Goal: Information Seeking & Learning: Learn about a topic

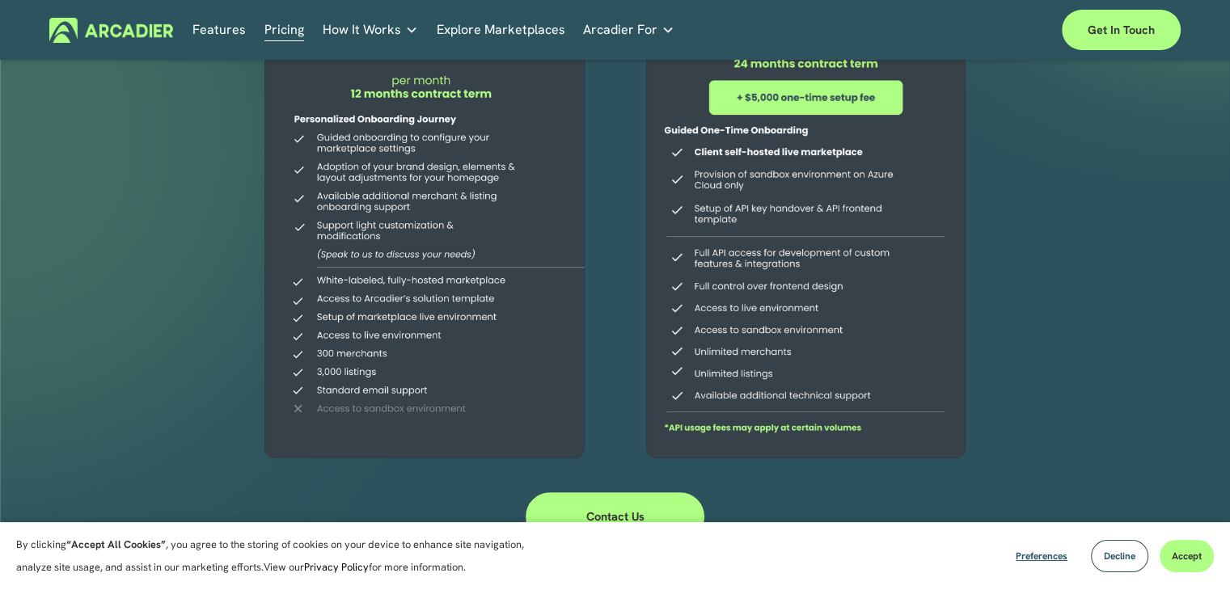
scroll to position [323, 0]
click at [1127, 564] on button "Decline" at bounding box center [1119, 556] width 57 height 32
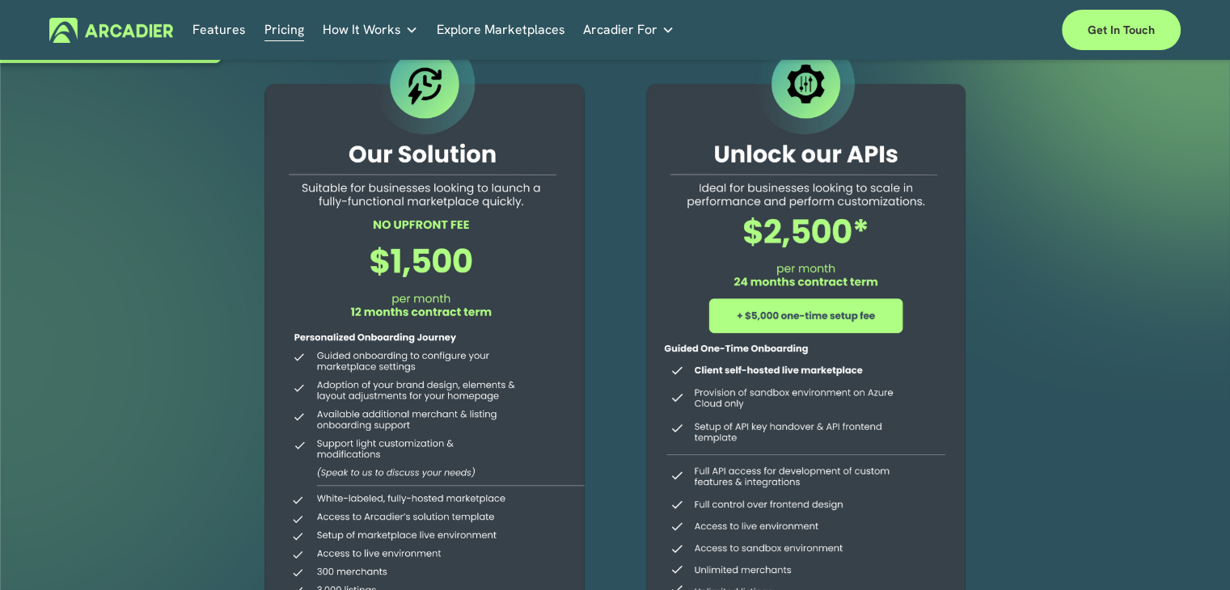
scroll to position [0, 0]
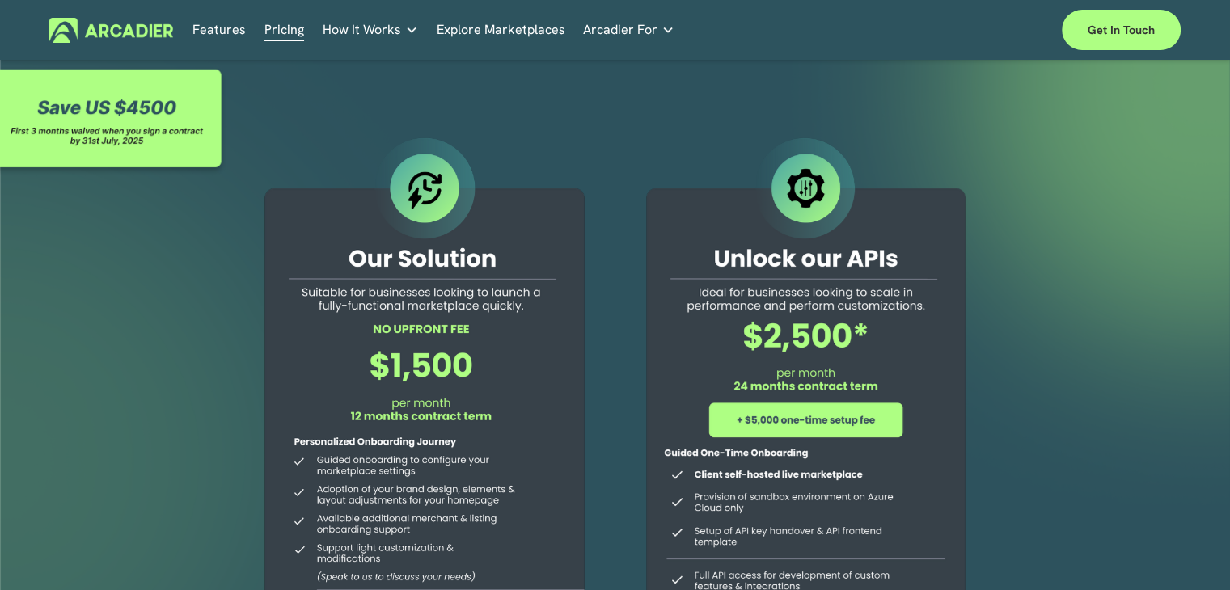
click at [285, 36] on link "Pricing" at bounding box center [284, 30] width 40 height 25
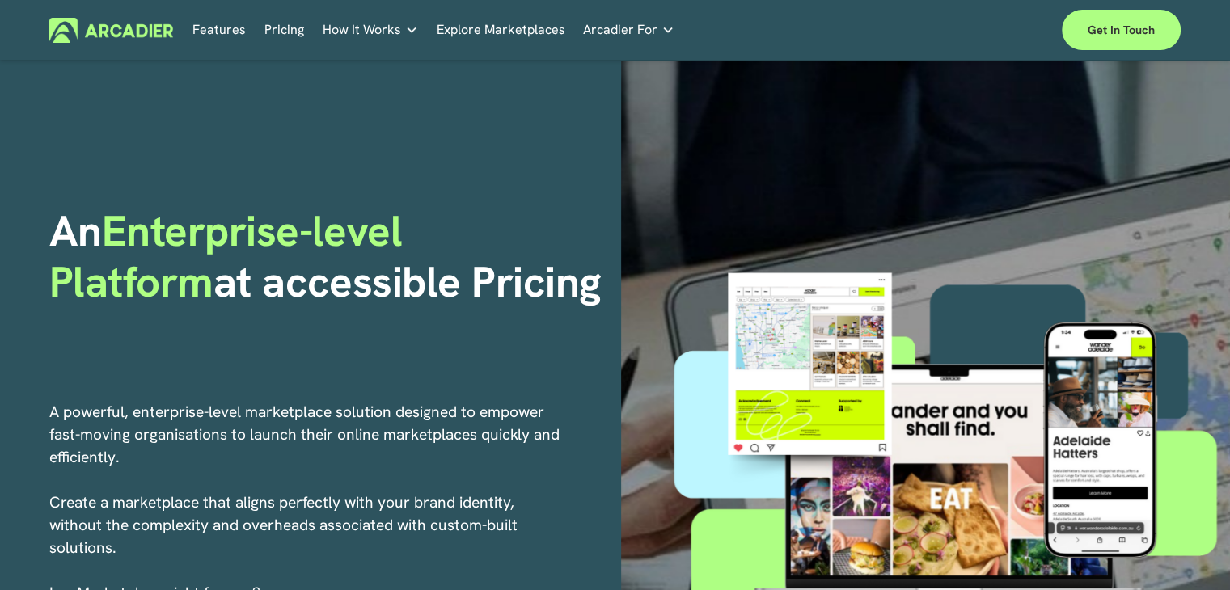
click at [298, 27] on link "Pricing" at bounding box center [284, 30] width 40 height 25
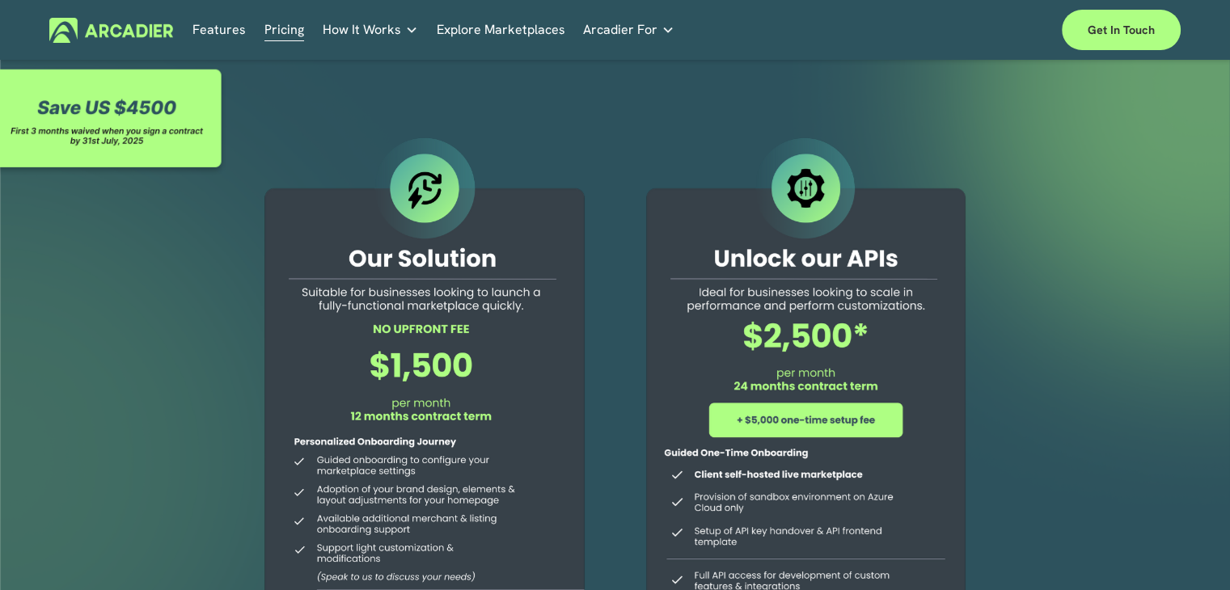
click at [437, 195] on div at bounding box center [424, 461] width 370 height 657
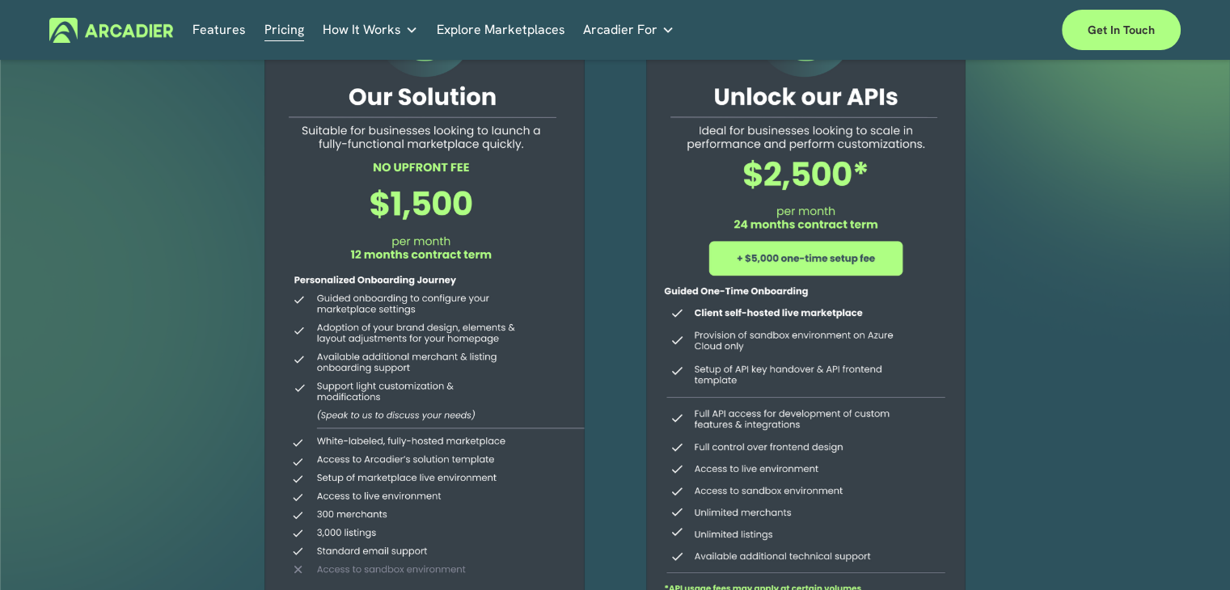
scroll to position [404, 0]
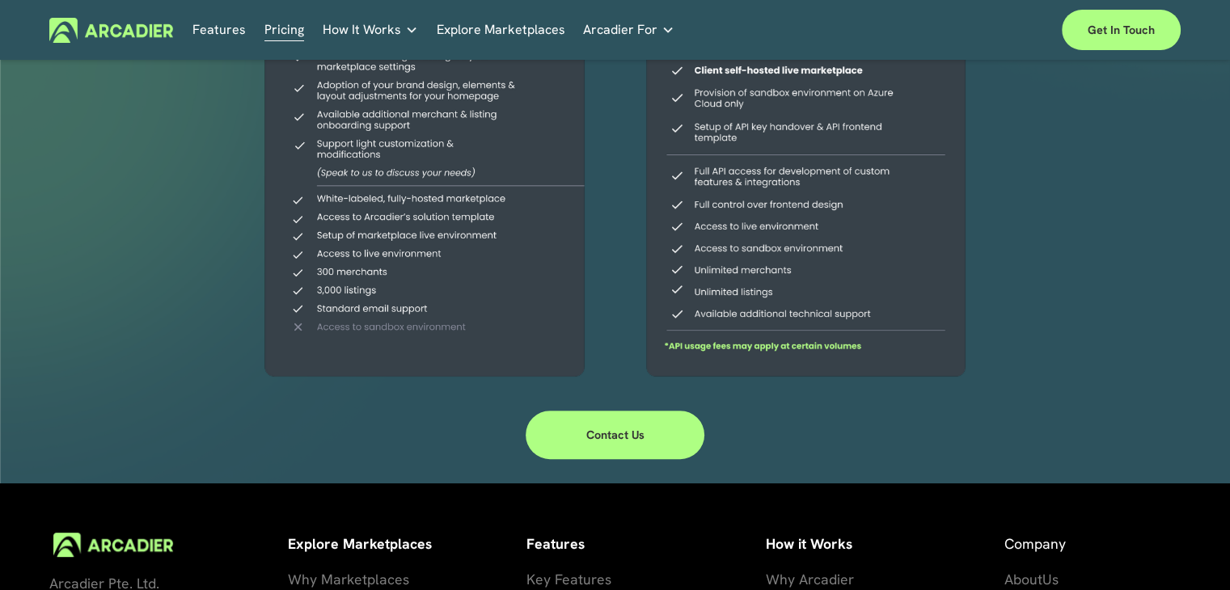
click at [572, 418] on link "Contact Us" at bounding box center [616, 435] width 180 height 49
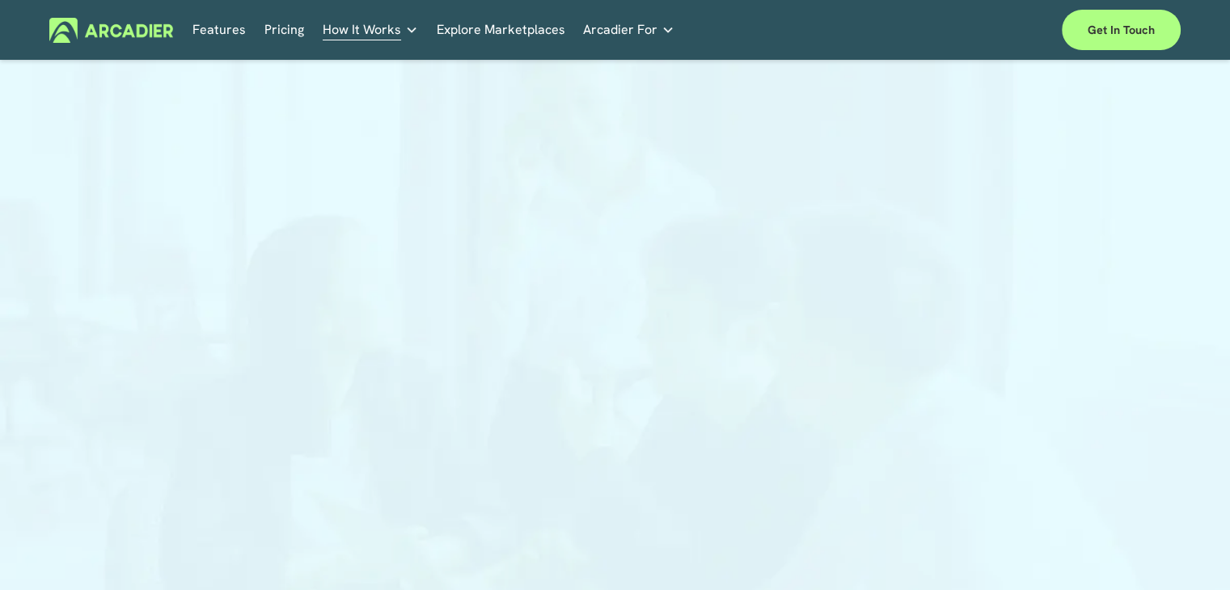
scroll to position [162, 0]
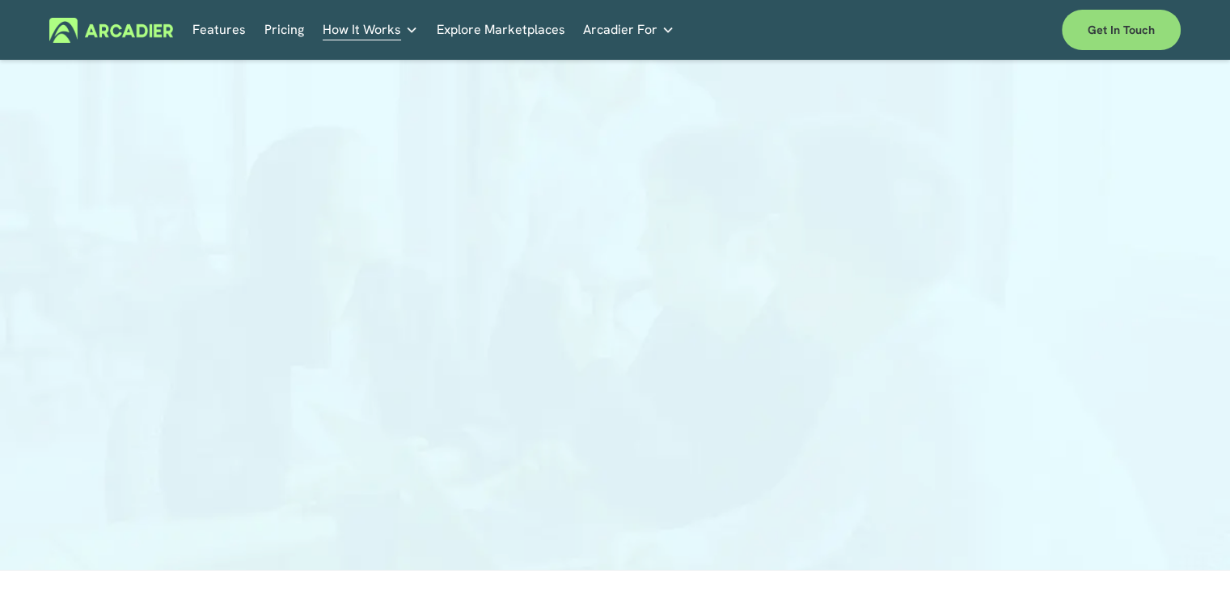
click at [1092, 38] on link "Get in touch" at bounding box center [1121, 30] width 119 height 40
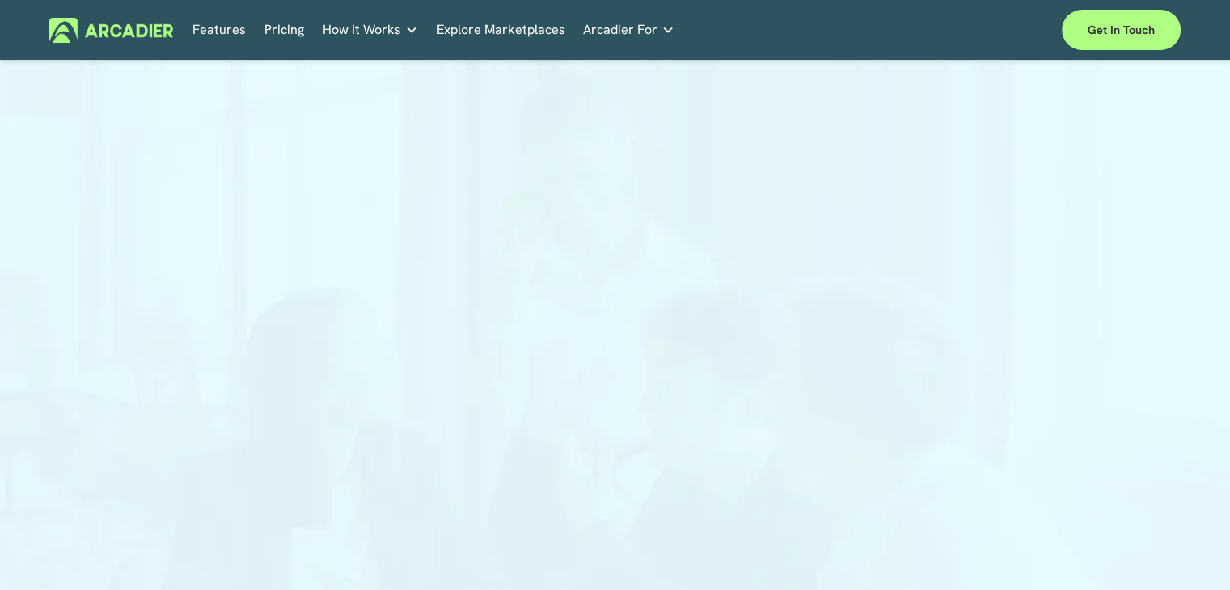
click at [501, 43] on div "Features Pricing How It Works Partners" at bounding box center [614, 30] width 1131 height 40
click at [501, 36] on link "Explore Marketplaces" at bounding box center [501, 30] width 129 height 25
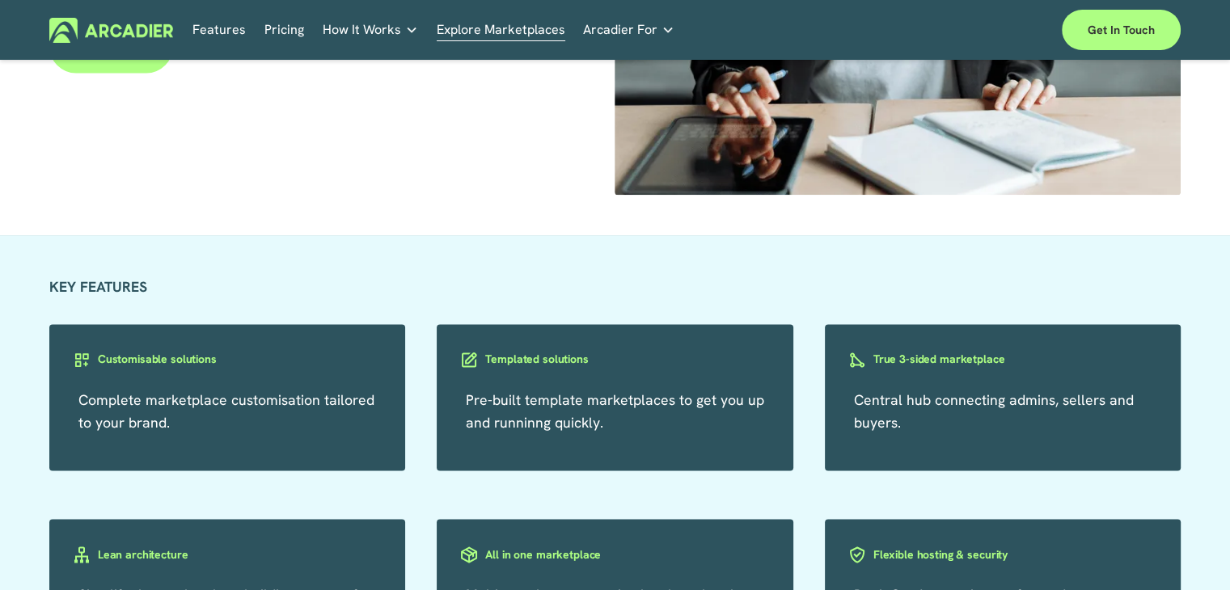
scroll to position [2749, 0]
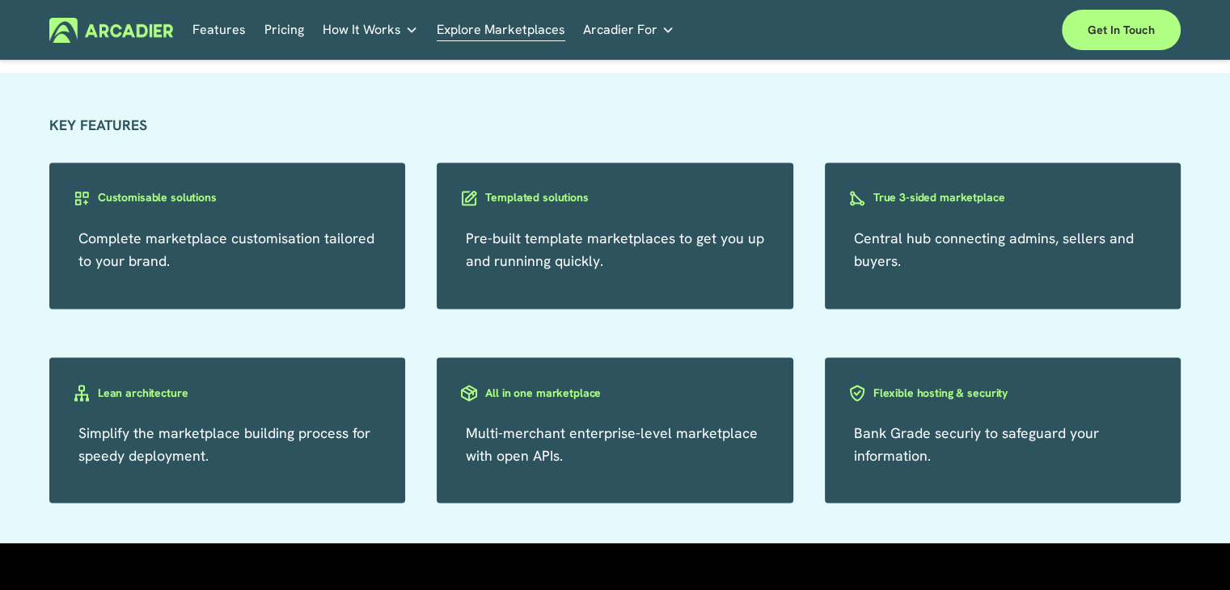
click at [565, 395] on h3 "All in one marketplace" at bounding box center [543, 392] width 116 height 15
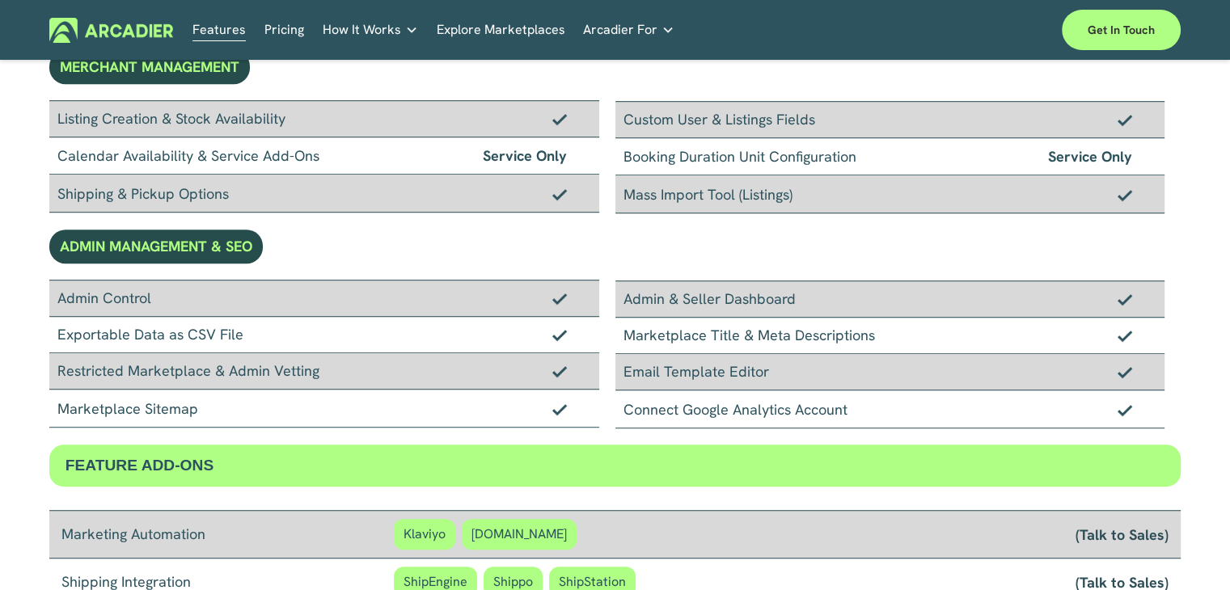
scroll to position [1213, 0]
